Goal: Task Accomplishment & Management: Complete application form

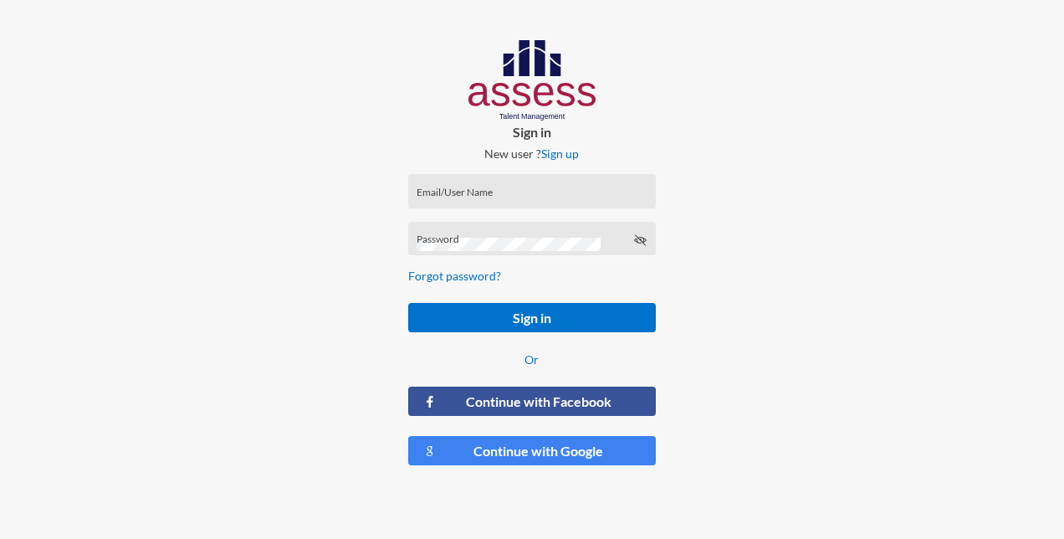
click at [465, 193] on input "Email/User Name" at bounding box center [532, 196] width 230 height 13
click at [477, 246] on div "Password is required" at bounding box center [532, 263] width 248 height 34
click at [477, 192] on input "nasr.Mikhail" at bounding box center [532, 196] width 230 height 13
click at [482, 194] on input "nasr.Mikhail" at bounding box center [532, 196] width 230 height 13
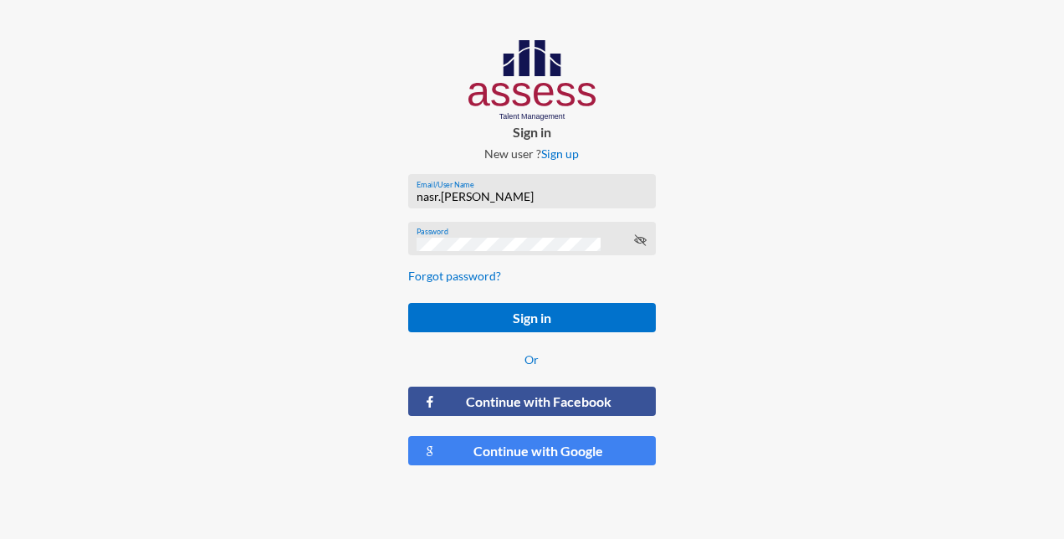
click at [482, 194] on input "nasr.Mikhail" at bounding box center [532, 196] width 230 height 13
paste input "Nasr [PERSON_NAME]"
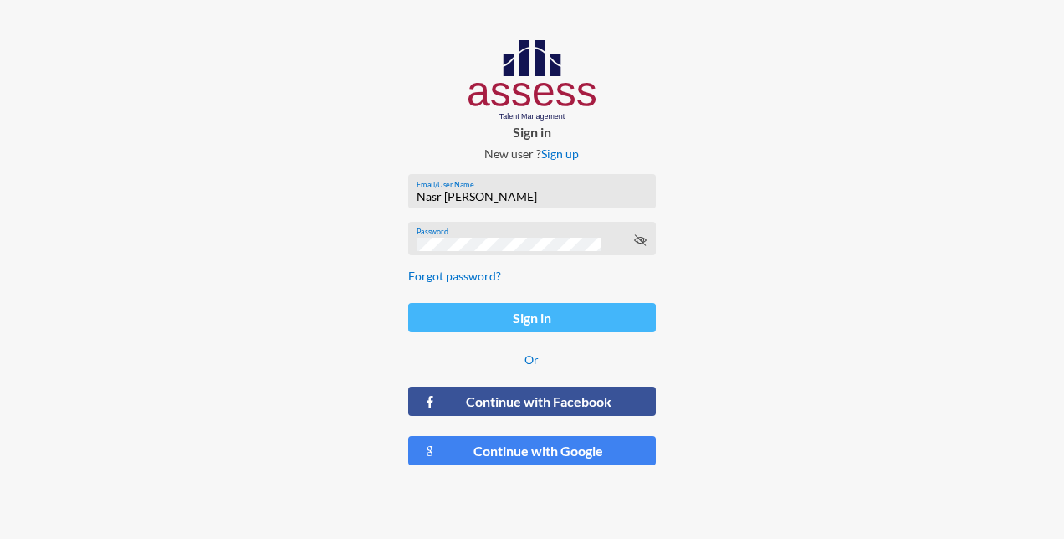
click at [537, 318] on button "Sign in" at bounding box center [532, 317] width 248 height 29
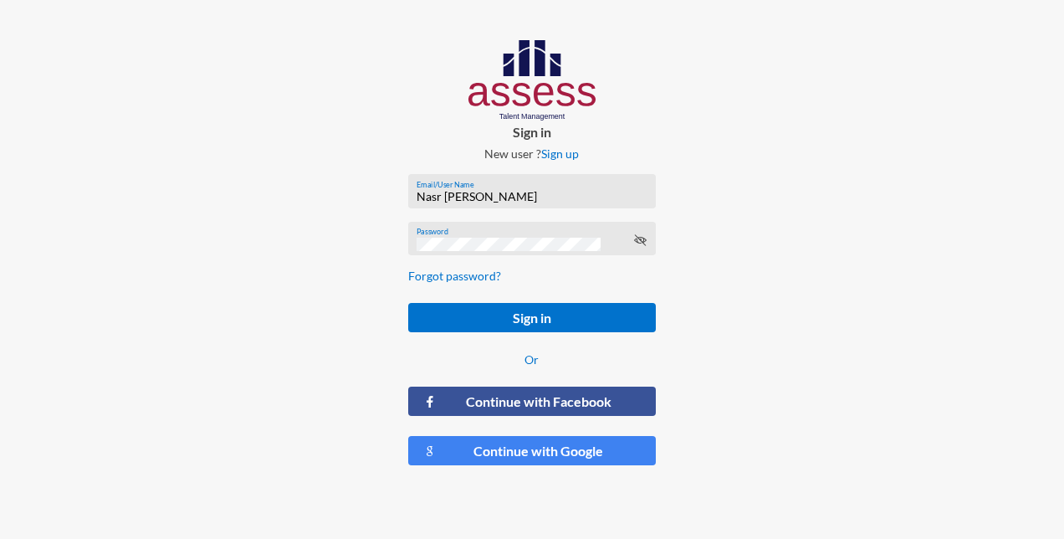
click at [541, 196] on input "Nasr [PERSON_NAME]" at bounding box center [532, 196] width 230 height 13
click at [590, 194] on input "Nasr [PERSON_NAME]" at bounding box center [532, 196] width 230 height 13
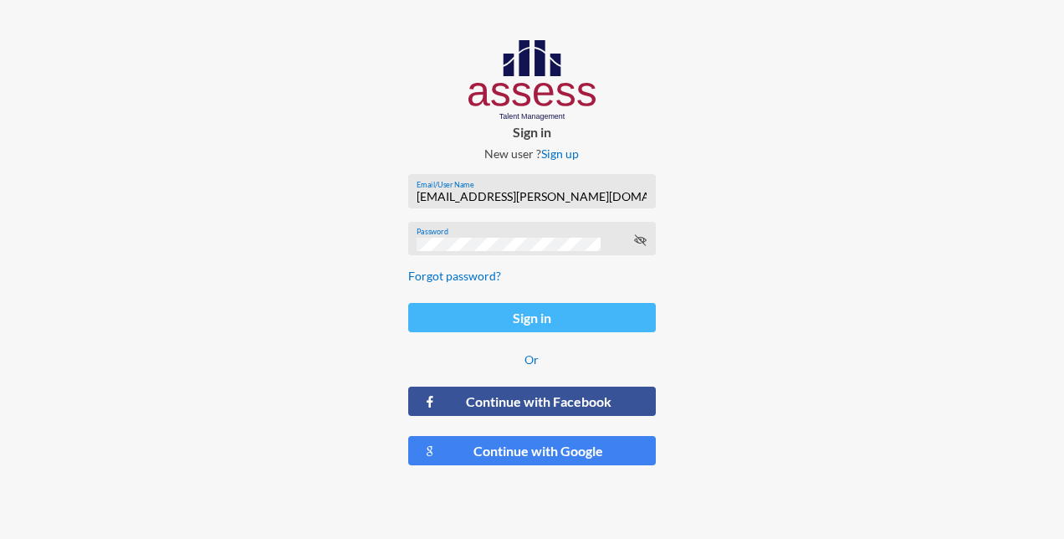
click at [584, 315] on button "Sign in" at bounding box center [532, 317] width 248 height 29
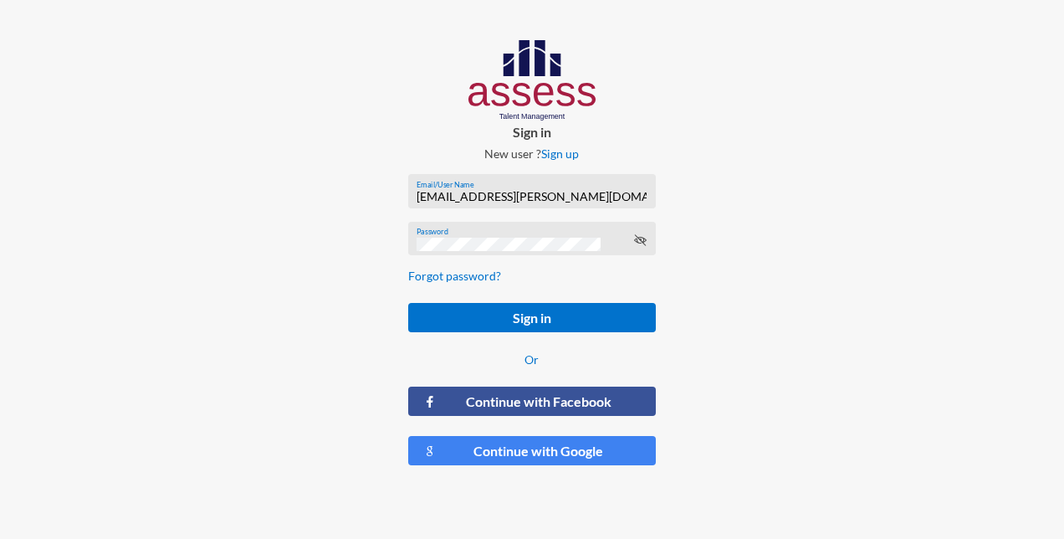
click at [641, 244] on icon at bounding box center [639, 239] width 13 height 13
click at [750, 256] on div at bounding box center [887, 259] width 355 height 519
click at [617, 193] on input "Nasr.Mikhail@hassanallam.com" at bounding box center [532, 196] width 230 height 13
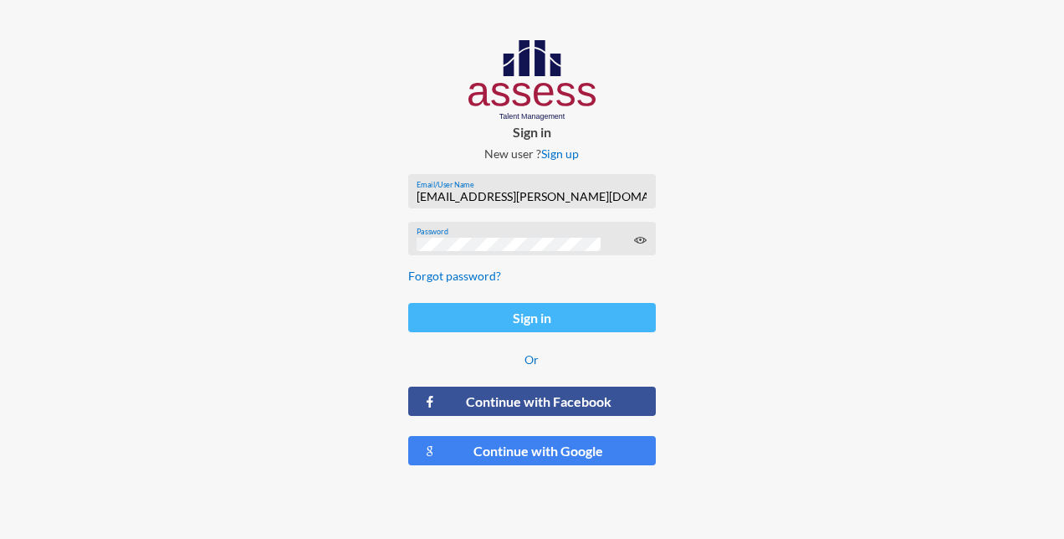
click at [598, 320] on button "Sign in" at bounding box center [532, 317] width 248 height 29
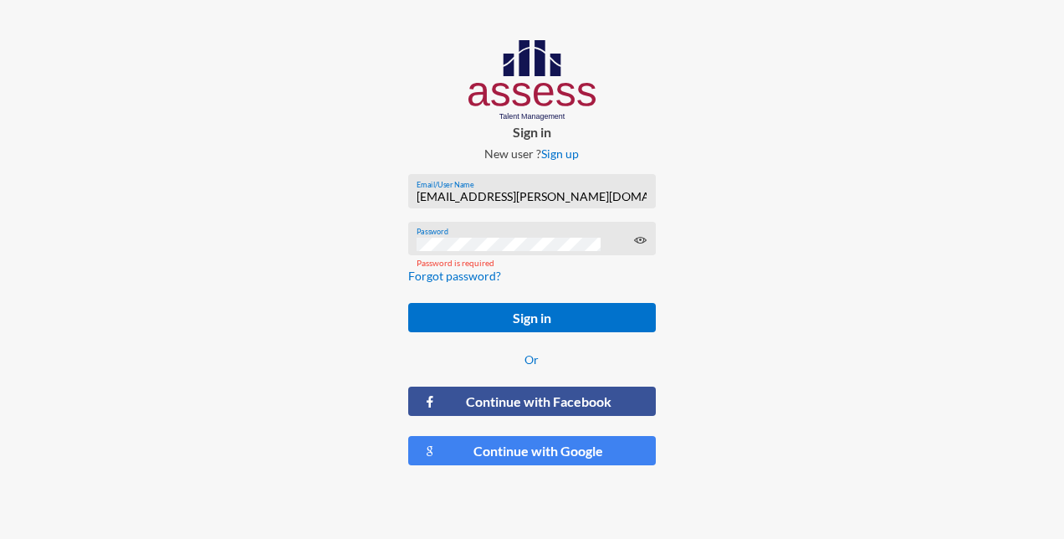
click at [498, 216] on form "Nasr.Mikhail@hassanallam.com Email/User Name Password Password is required Forg…" at bounding box center [532, 320] width 274 height 319
click at [593, 207] on div "Nasr.Mikhail@hassanallam.com Email/User Name" at bounding box center [532, 194] width 230 height 25
click at [594, 202] on input "Nasr.Mikhail@hassanallam.com" at bounding box center [532, 196] width 230 height 13
type input "N"
paste input "73149608"
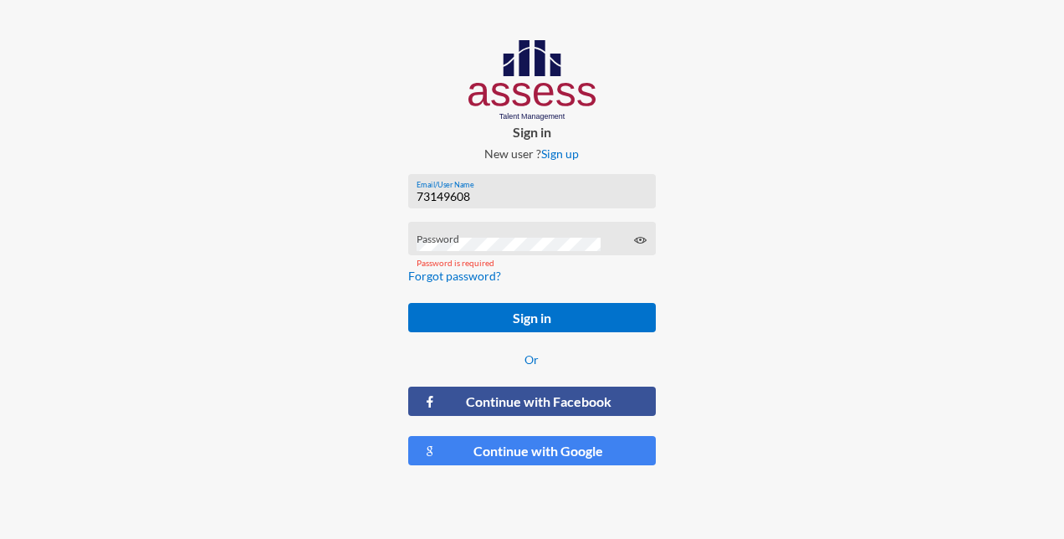
click at [449, 234] on div "Password" at bounding box center [532, 242] width 230 height 25
click at [480, 197] on input "73149608" at bounding box center [532, 196] width 230 height 13
paste input "Nasr [PERSON_NAME]"
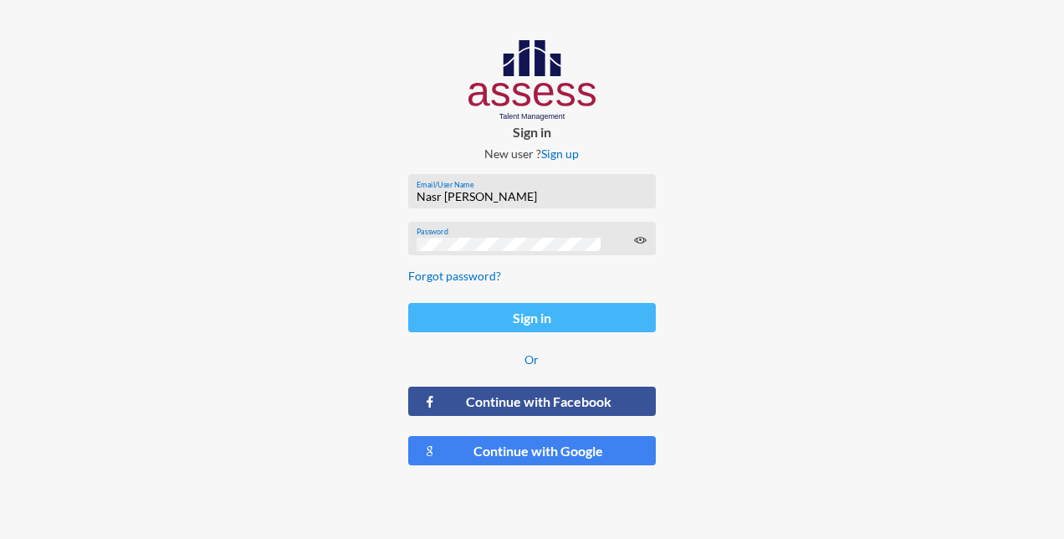
type input "Nasr [PERSON_NAME]"
click at [488, 305] on button "Sign in" at bounding box center [532, 317] width 248 height 29
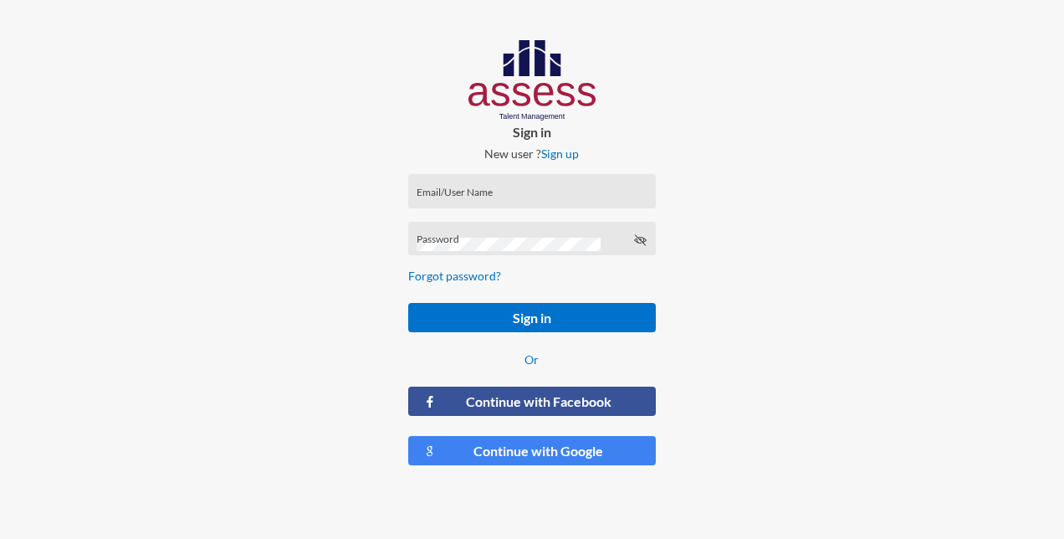
click at [441, 192] on input "Email/User Name" at bounding box center [532, 196] width 230 height 13
paste input "Nasr [PERSON_NAME]"
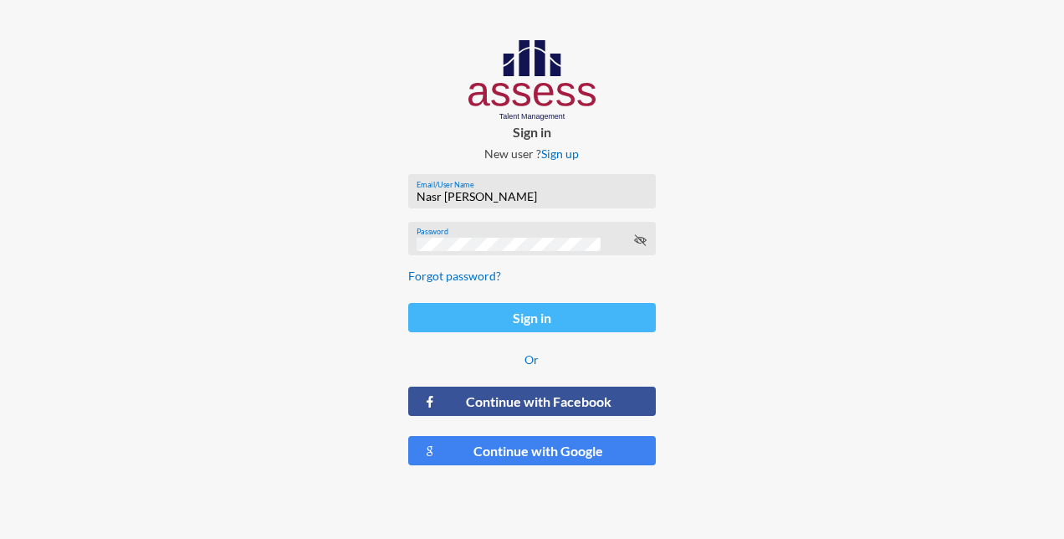
click at [511, 323] on button "Sign in" at bounding box center [532, 317] width 248 height 29
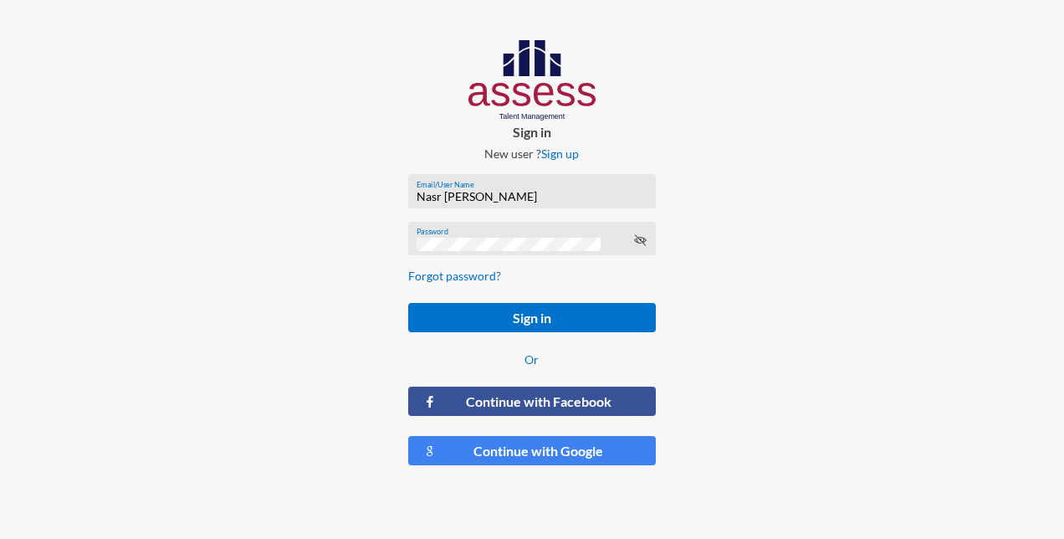
click at [413, 201] on div "Nasr Mikhail_HAR Email/User Name" at bounding box center [532, 191] width 248 height 34
click at [418, 196] on input "Nasr [PERSON_NAME]" at bounding box center [532, 196] width 230 height 13
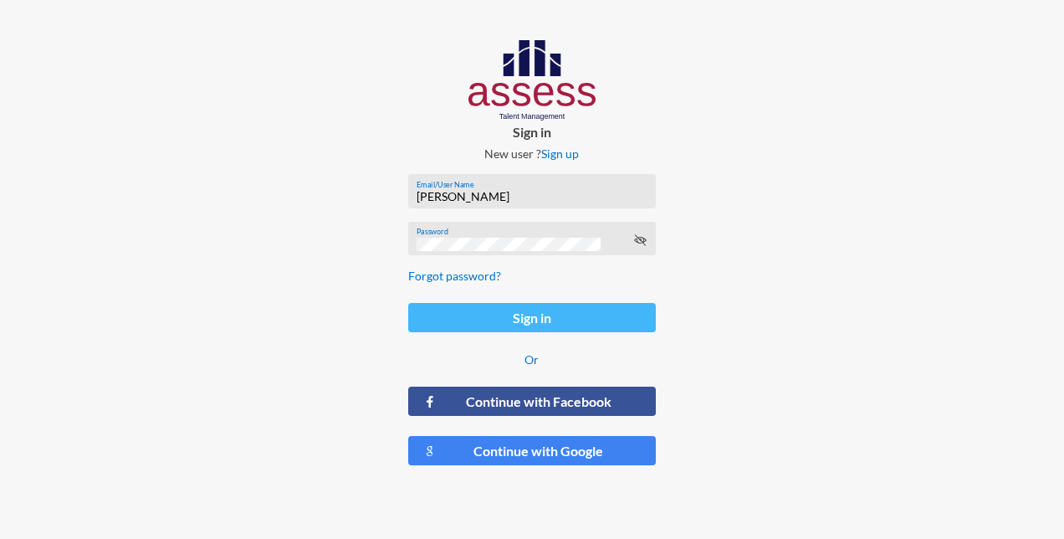
click at [486, 331] on button "Sign in" at bounding box center [532, 317] width 248 height 29
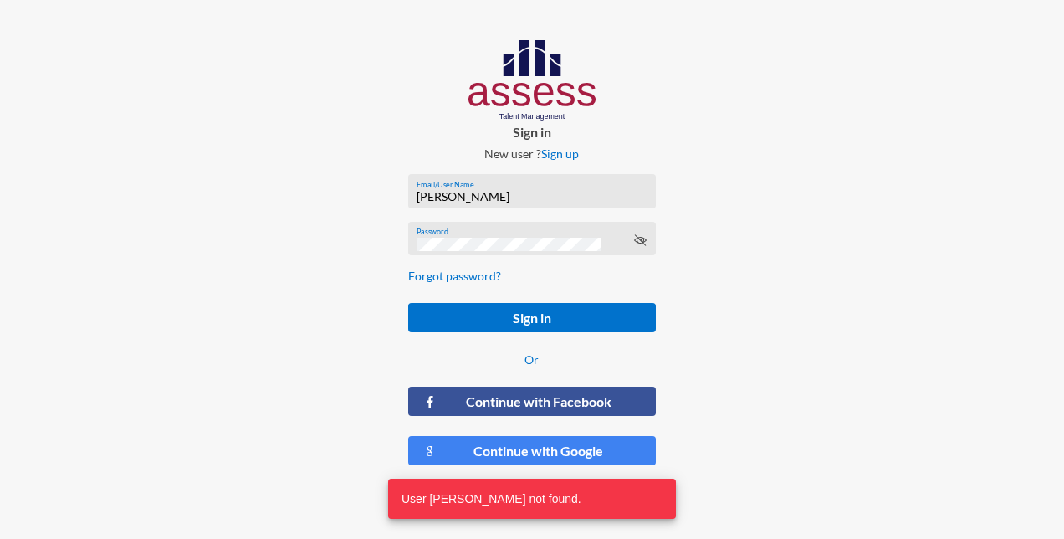
click at [485, 201] on input "Nasr Mikhail" at bounding box center [532, 196] width 230 height 13
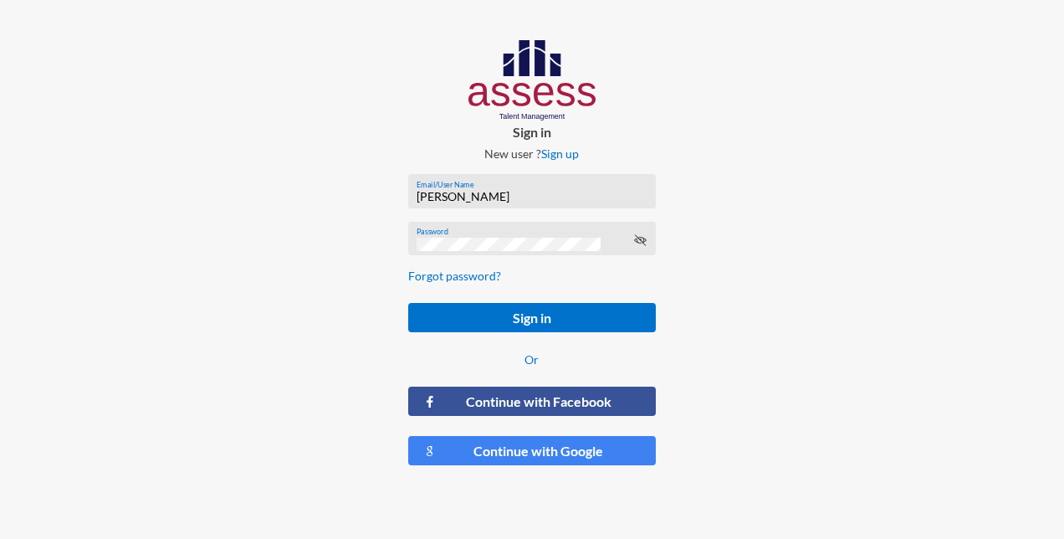
click at [485, 201] on input "Nasr Mikhail" at bounding box center [532, 196] width 230 height 13
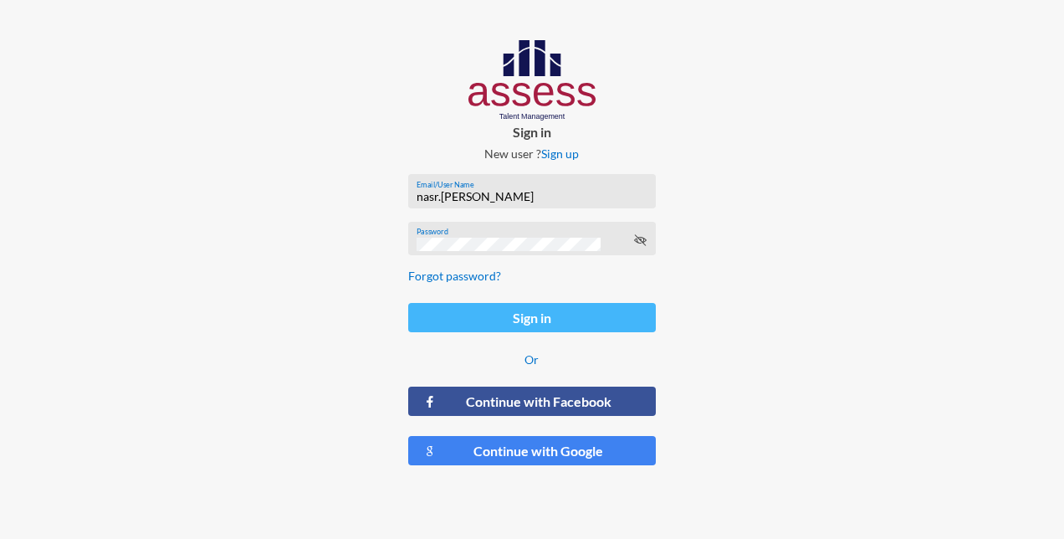
click at [471, 319] on button "Sign in" at bounding box center [532, 317] width 248 height 29
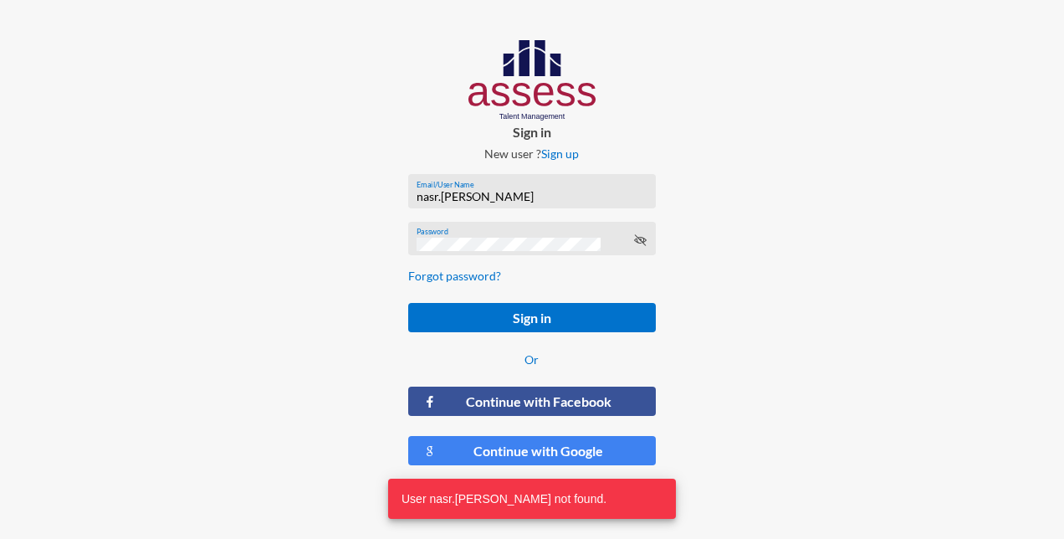
click at [526, 190] on input "nasr.mikhail" at bounding box center [532, 196] width 230 height 13
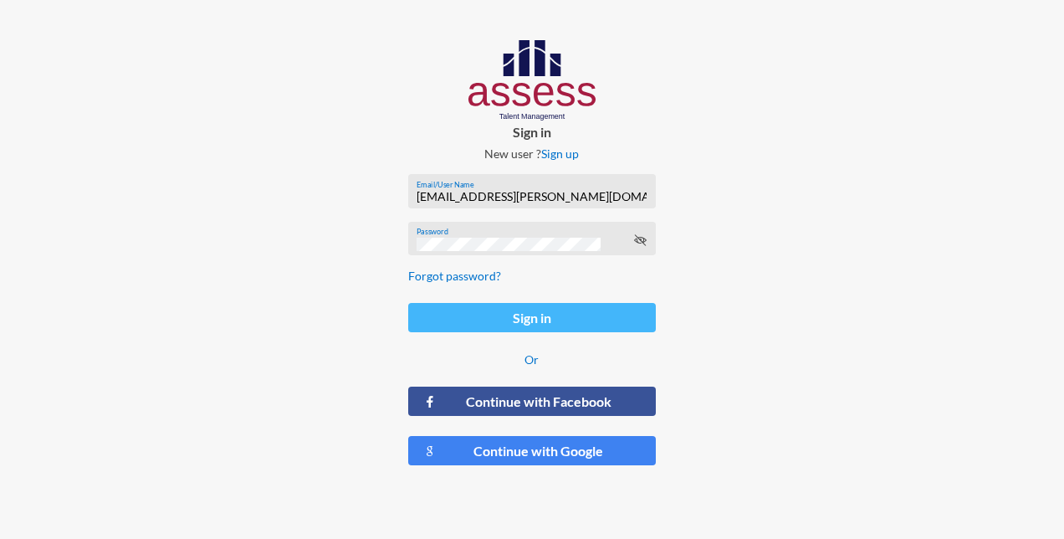
type input "nasr.mikhail@hassanallam.com"
click at [500, 325] on button "Sign in" at bounding box center [532, 317] width 248 height 29
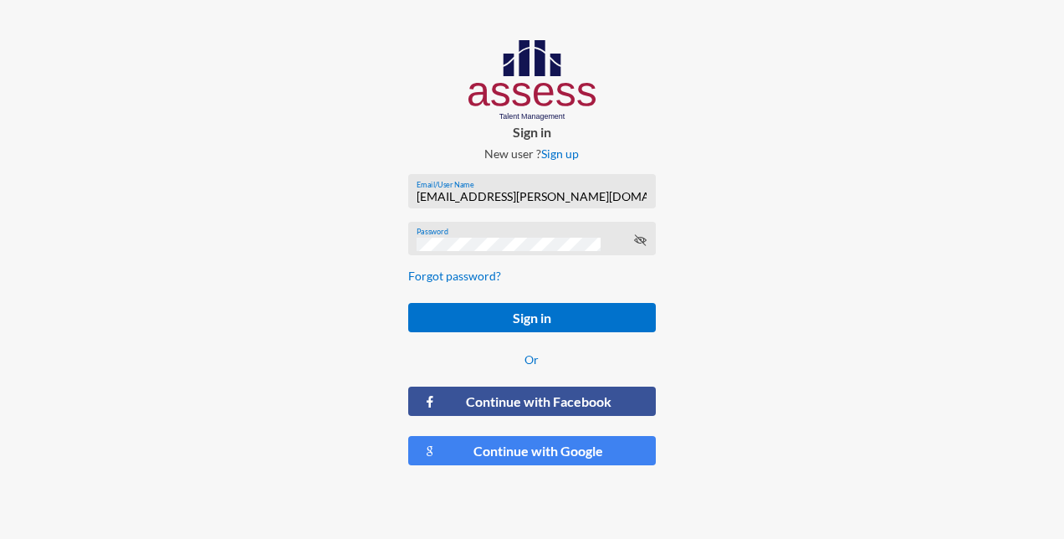
click at [633, 236] on div "Password" at bounding box center [532, 242] width 230 height 25
click at [641, 243] on icon at bounding box center [639, 239] width 13 height 13
click at [642, 244] on icon at bounding box center [639, 239] width 13 height 13
click at [837, 302] on div at bounding box center [887, 259] width 355 height 519
click at [467, 203] on input "Email/User Name" at bounding box center [532, 196] width 230 height 13
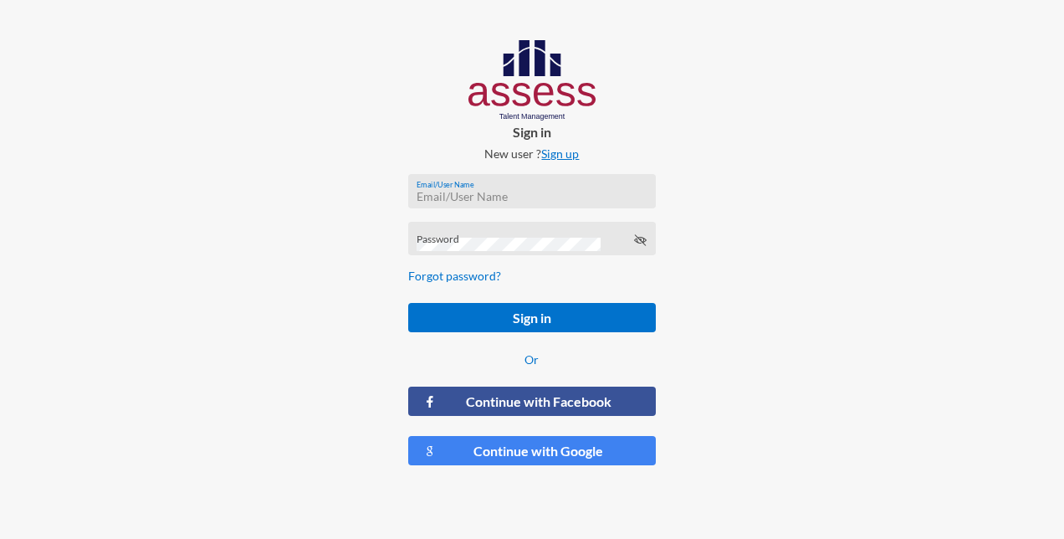
click at [566, 149] on link "Sign up" at bounding box center [560, 153] width 38 height 14
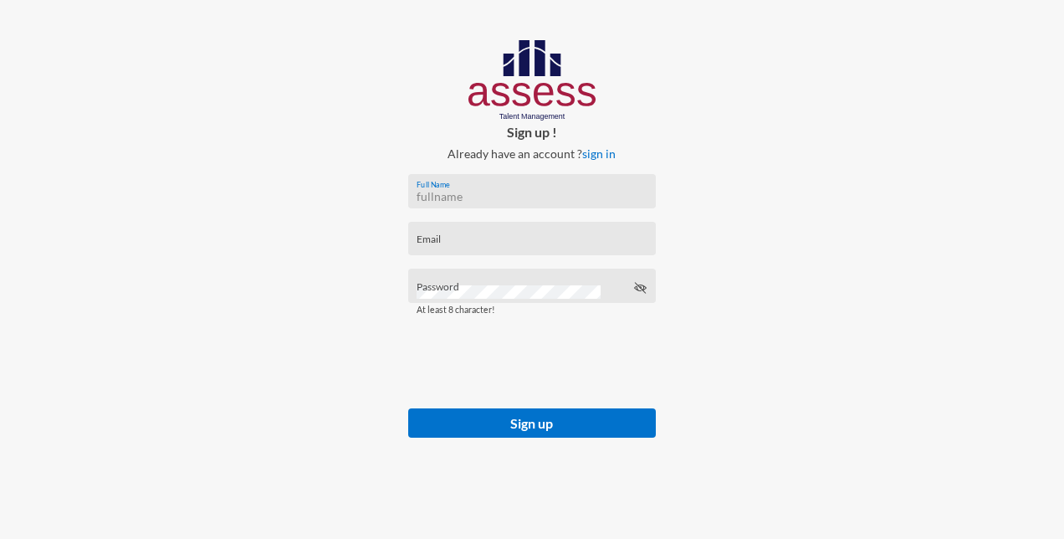
click at [477, 192] on input "Full Name" at bounding box center [532, 196] width 230 height 13
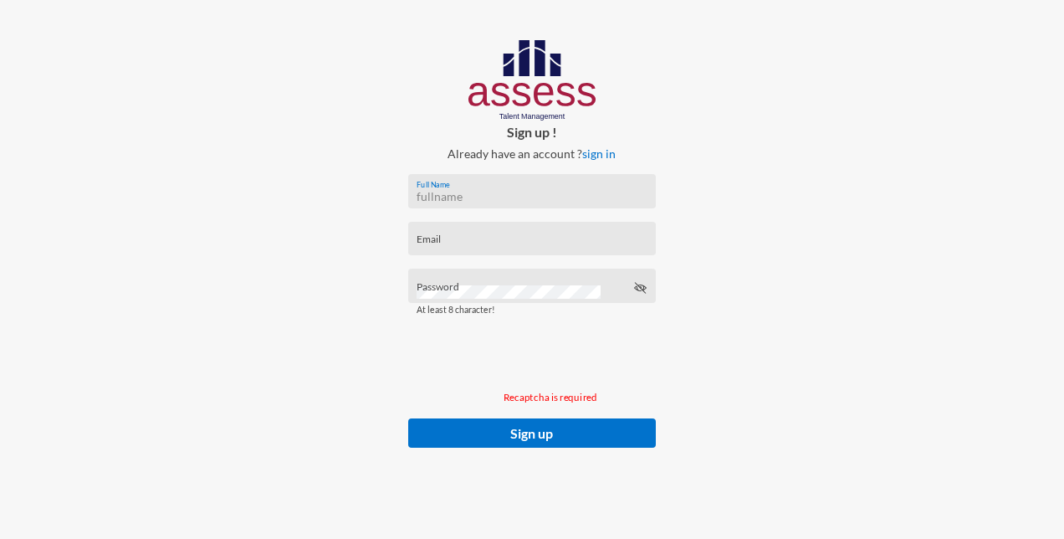
click at [429, 193] on input "Full Name" at bounding box center [532, 196] width 230 height 13
click at [596, 144] on div "Sign up ! Already have an account ? sign in Full Name Email Password At least 8…" at bounding box center [532, 260] width 355 height 521
click at [594, 147] on link "sign in" at bounding box center [598, 153] width 33 height 14
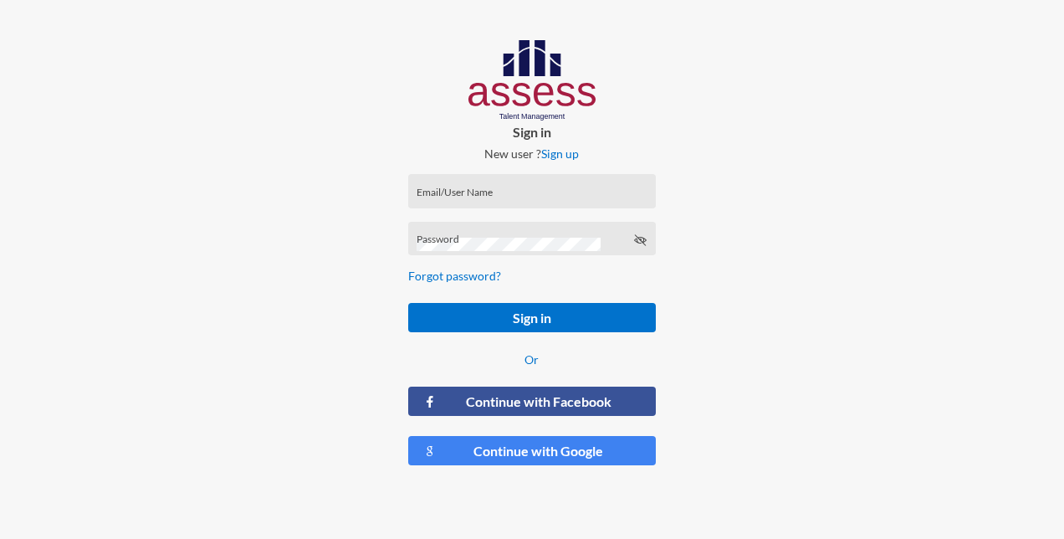
click at [450, 197] on input "Email/User Name" at bounding box center [532, 196] width 230 height 13
click at [449, 190] on input "Email/User Name" at bounding box center [532, 196] width 230 height 13
paste input "Nasr [PERSON_NAME]"
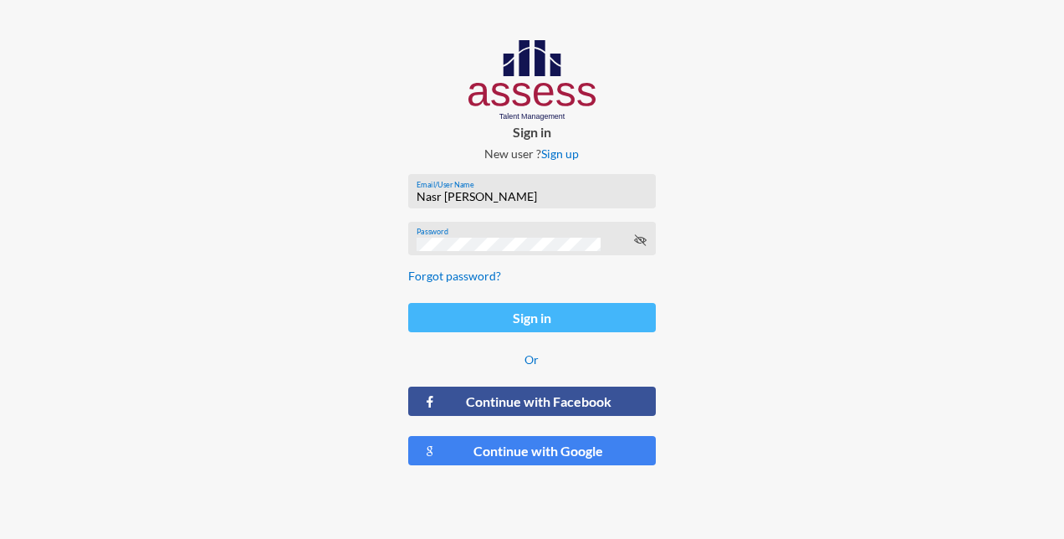
click at [472, 310] on button "Sign in" at bounding box center [532, 317] width 248 height 29
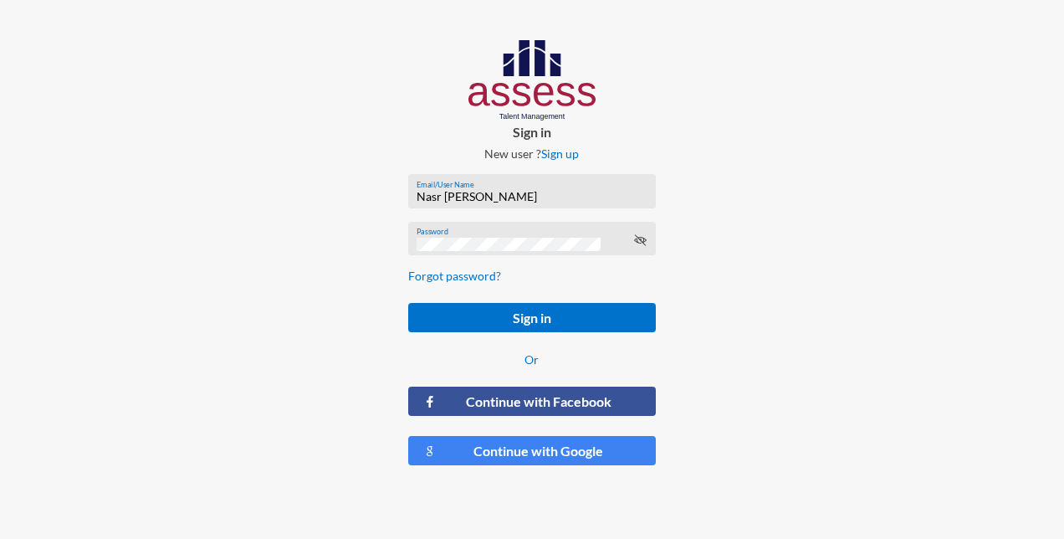
click at [526, 198] on input "Nasr [PERSON_NAME]" at bounding box center [532, 196] width 230 height 13
click at [444, 199] on input "Nasr [PERSON_NAME]" at bounding box center [532, 196] width 230 height 13
click at [445, 201] on input "Nasr .[PERSON_NAME]" at bounding box center [532, 196] width 230 height 13
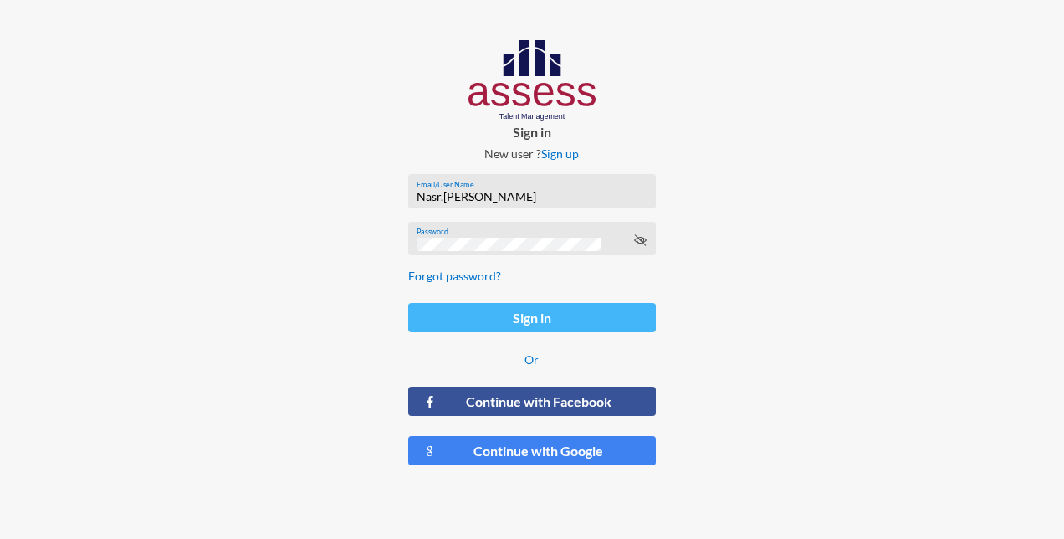
click at [472, 314] on button "Sign in" at bounding box center [532, 317] width 248 height 29
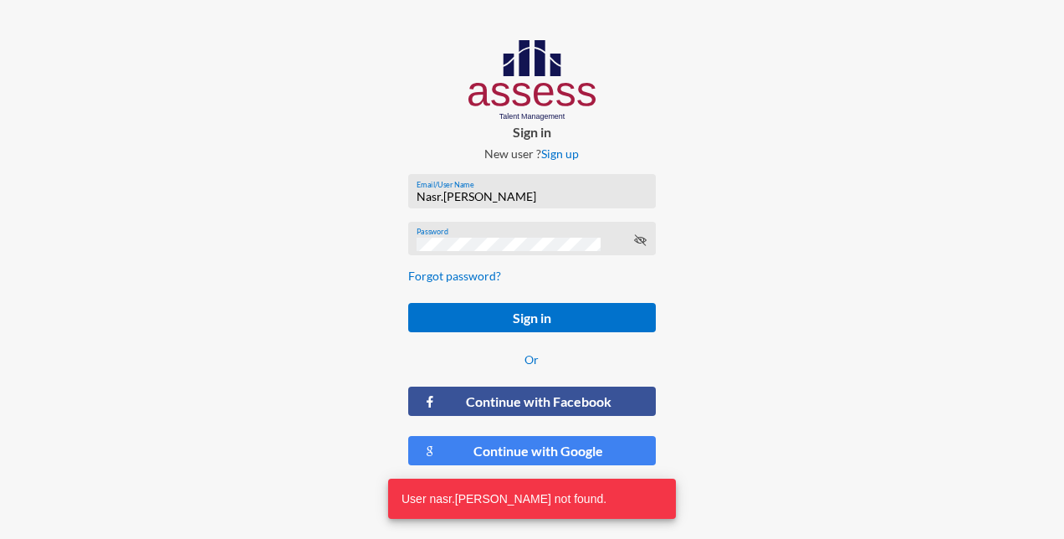
click at [497, 196] on input "Nasr.[PERSON_NAME]" at bounding box center [532, 196] width 230 height 13
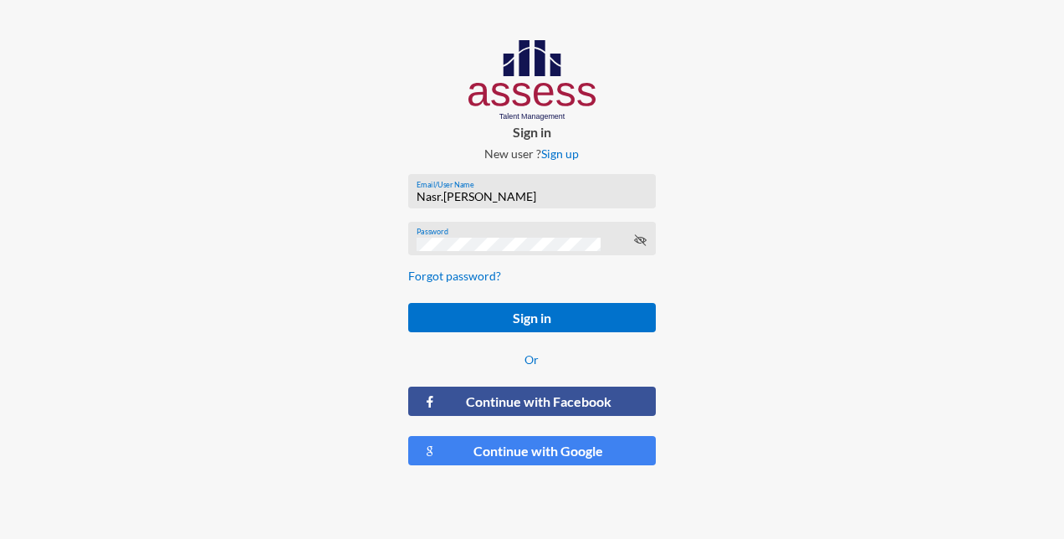
click at [497, 196] on input "Nasr.[PERSON_NAME]" at bounding box center [532, 196] width 230 height 13
click at [467, 201] on input "Nasr.[PERSON_NAME]" at bounding box center [532, 196] width 230 height 13
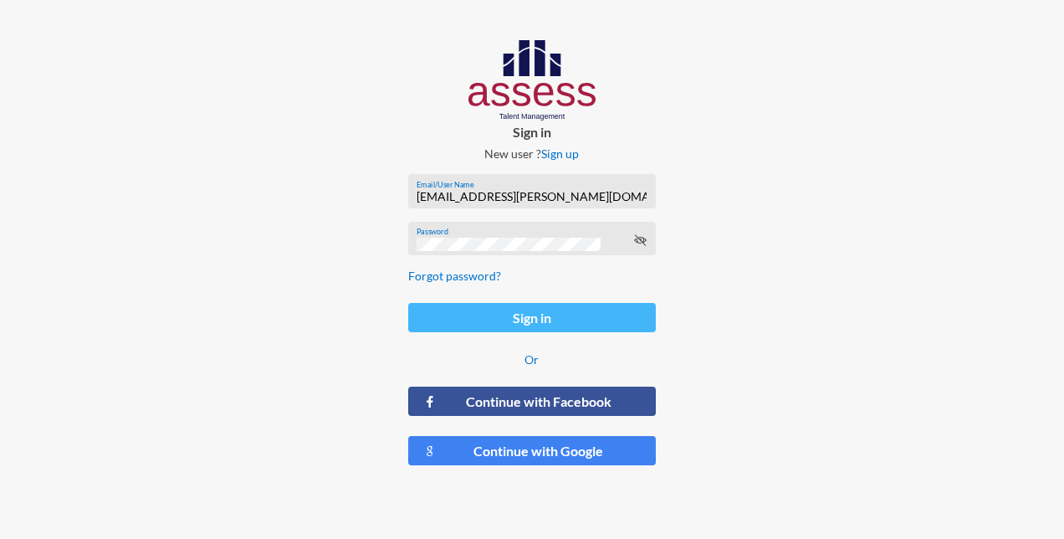
type input "[EMAIL_ADDRESS][PERSON_NAME][DOMAIN_NAME]"
click at [550, 318] on button "Sign in" at bounding box center [532, 317] width 248 height 29
click at [566, 311] on button "Sign in" at bounding box center [532, 317] width 248 height 29
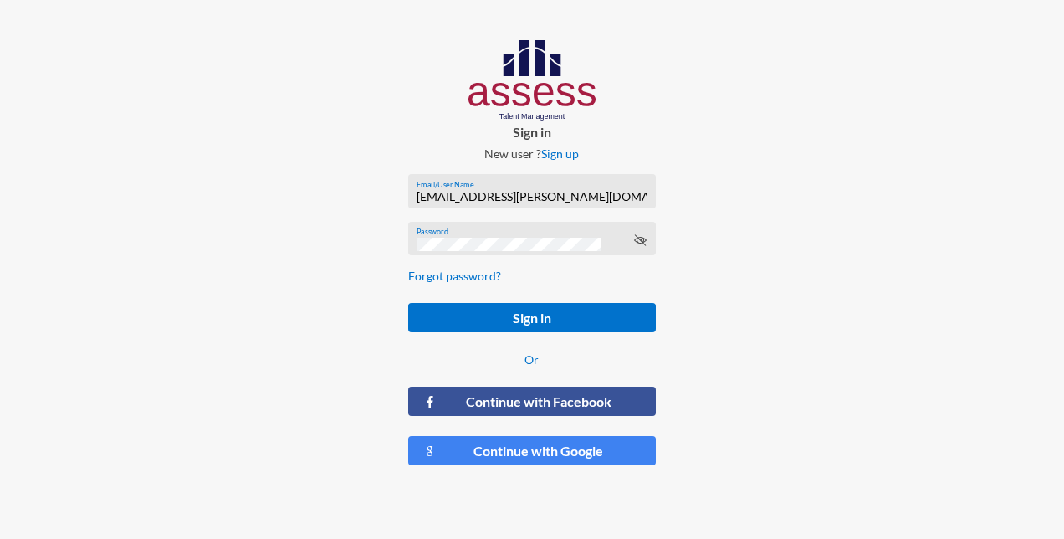
click at [599, 192] on input "[EMAIL_ADDRESS][PERSON_NAME][DOMAIN_NAME]" at bounding box center [532, 196] width 230 height 13
